Goal: Task Accomplishment & Management: Contribute content

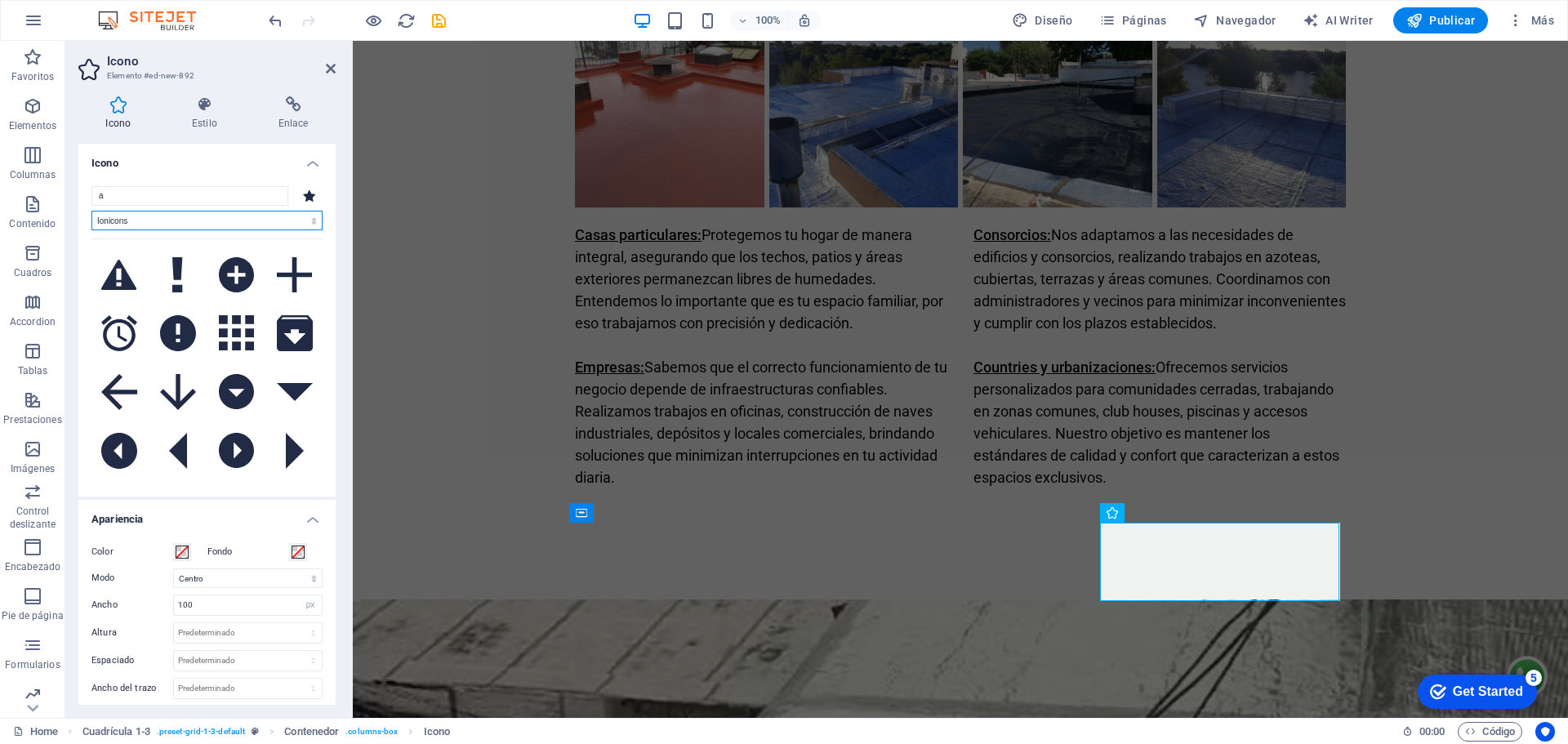
click at [91, 211] on select "Todos los conjuntos de iconos... IcoFont Ionicons FontAwesome Brands FontAwesom…" at bounding box center [206, 221] width 231 height 20
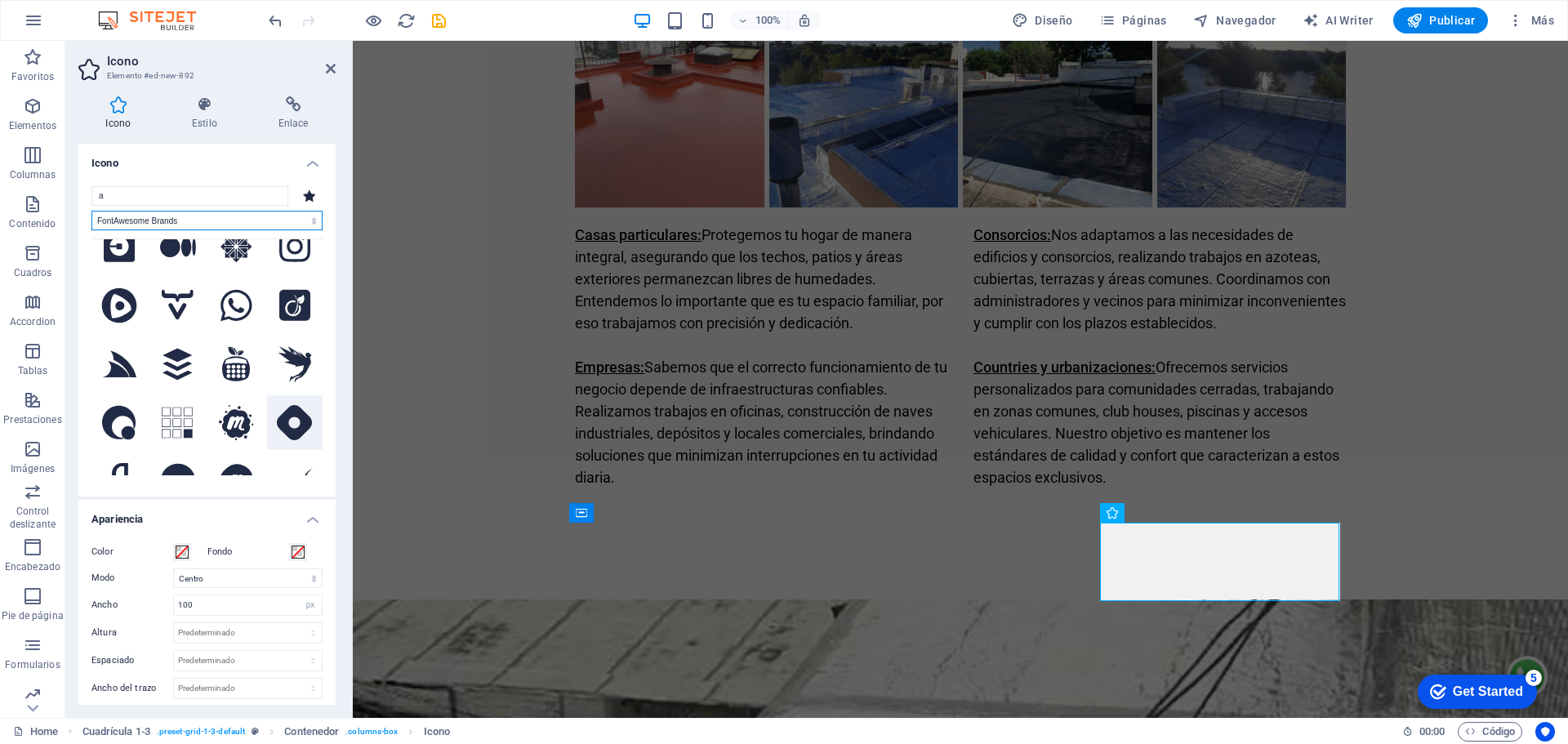
scroll to position [4902, 0]
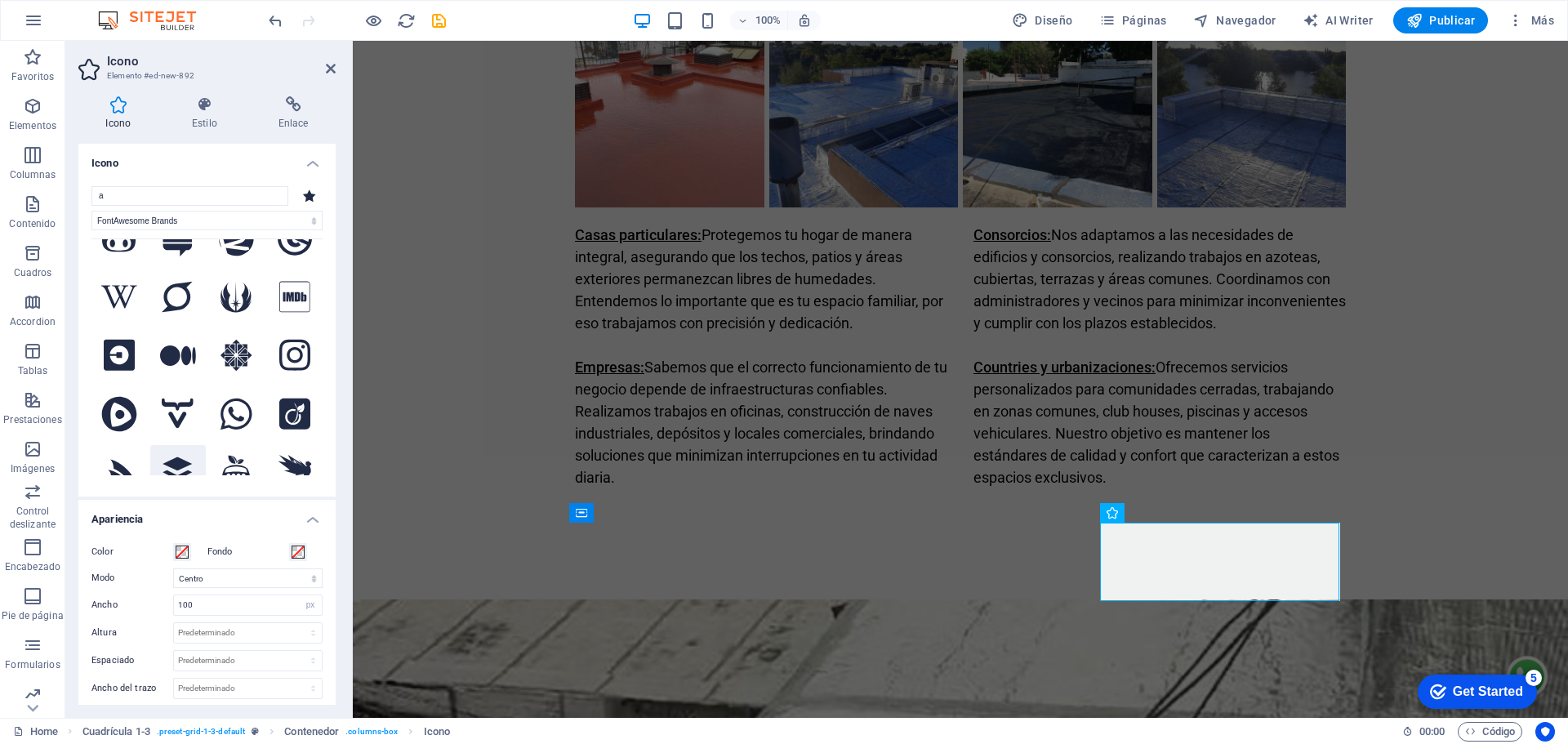
click at [167, 455] on icon at bounding box center [177, 473] width 31 height 36
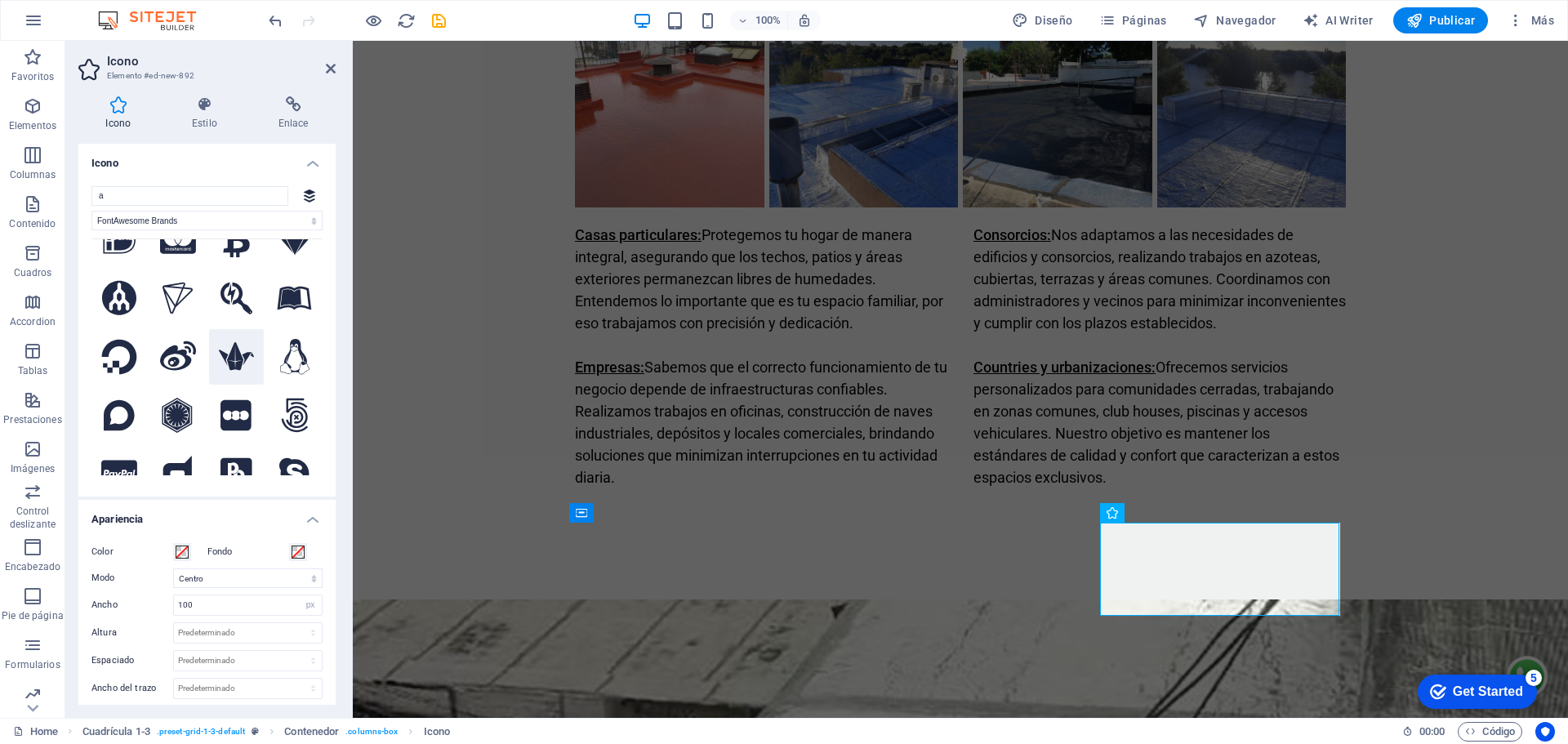
scroll to position [5611, 0]
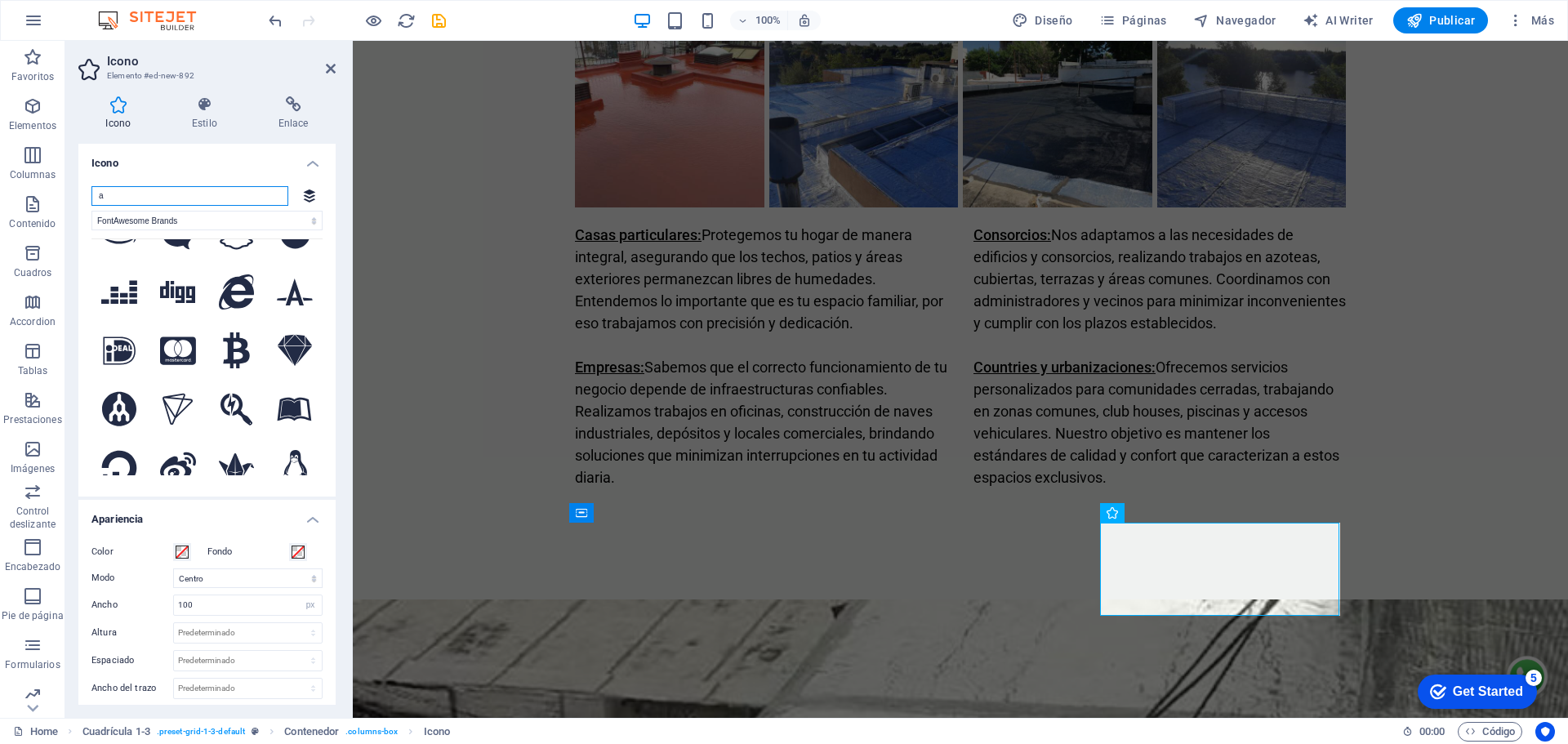
drag, startPoint x: 111, startPoint y: 196, endPoint x: 92, endPoint y: 191, distance: 19.6
click at [92, 191] on input "a" at bounding box center [190, 196] width 197 height 20
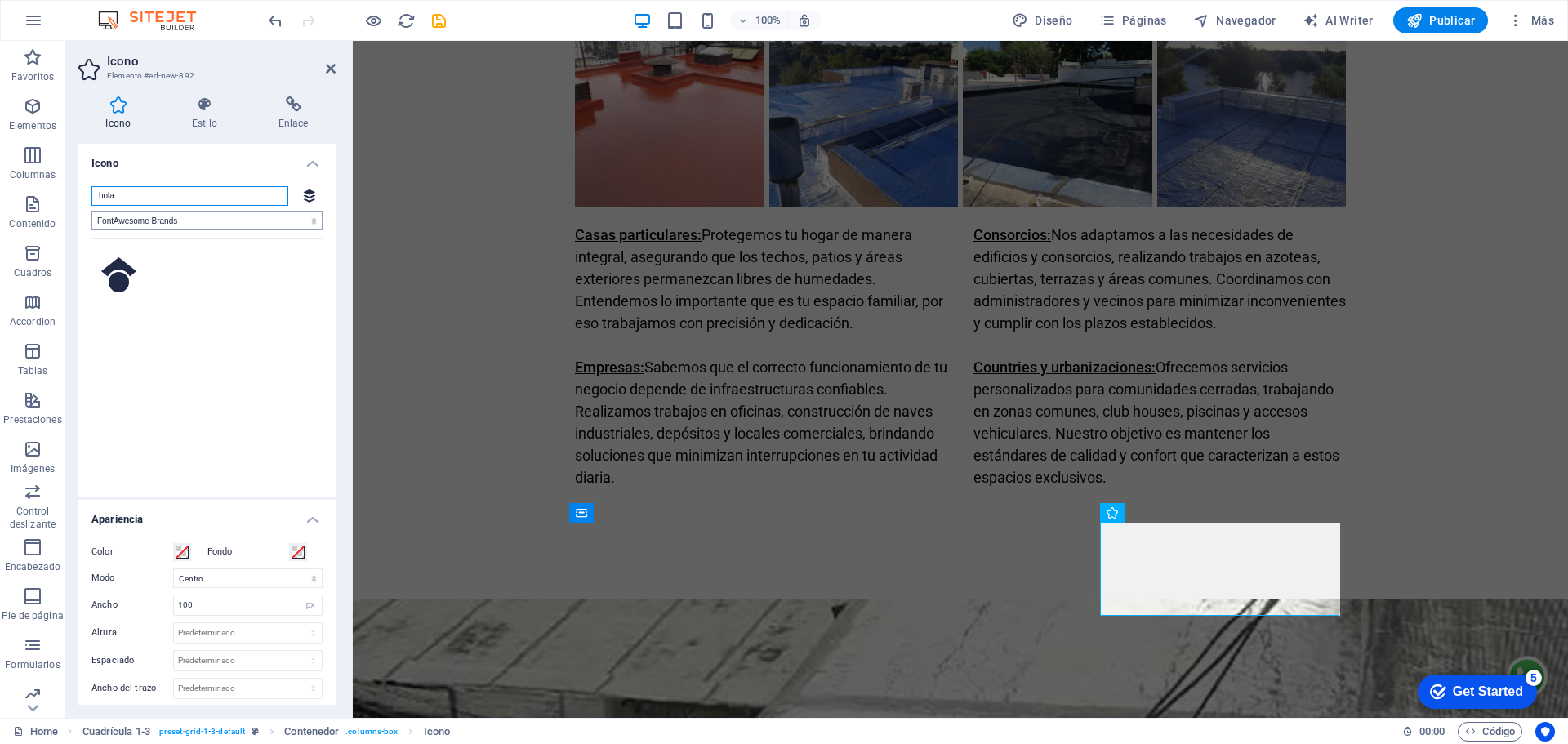
type input "hola"
click at [222, 221] on select "Todos los conjuntos de iconos... IcoFont Ionicons FontAwesome Brands FontAwesom…" at bounding box center [206, 221] width 231 height 20
select select
click at [91, 211] on select "Todos los conjuntos de iconos... IcoFont Ionicons FontAwesome Brands FontAwesom…" at bounding box center [206, 221] width 231 height 20
click at [155, 193] on input "hola" at bounding box center [190, 196] width 197 height 20
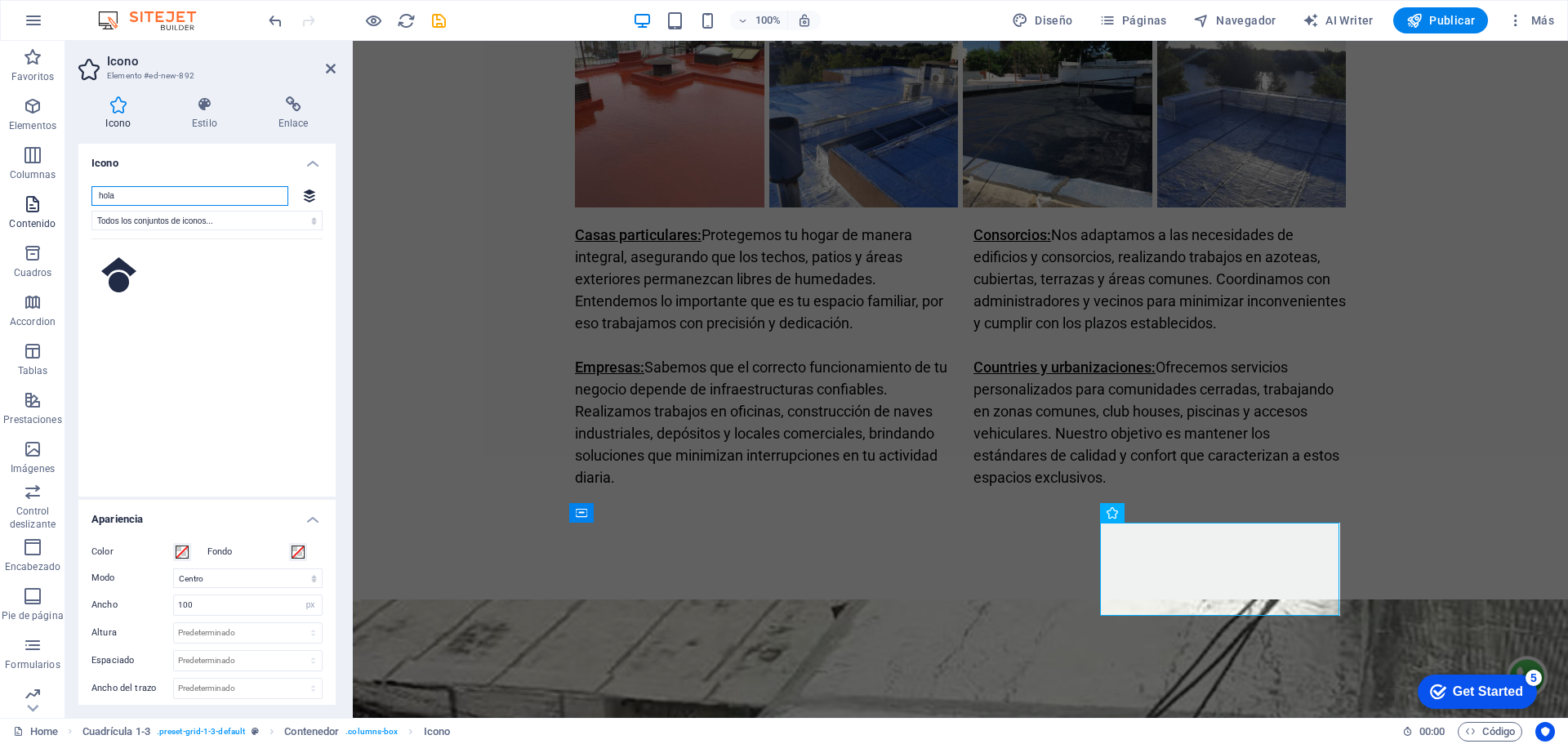
drag, startPoint x: 157, startPoint y: 194, endPoint x: 57, endPoint y: 195, distance: 100.0
click at [57, 195] on section "Favoritos Elementos Columnas Contenido Cuadros Accordion Tablas Prestaciones Im…" at bounding box center [784, 379] width 1568 height 677
type input "ho"
